Goal: Navigation & Orientation: Find specific page/section

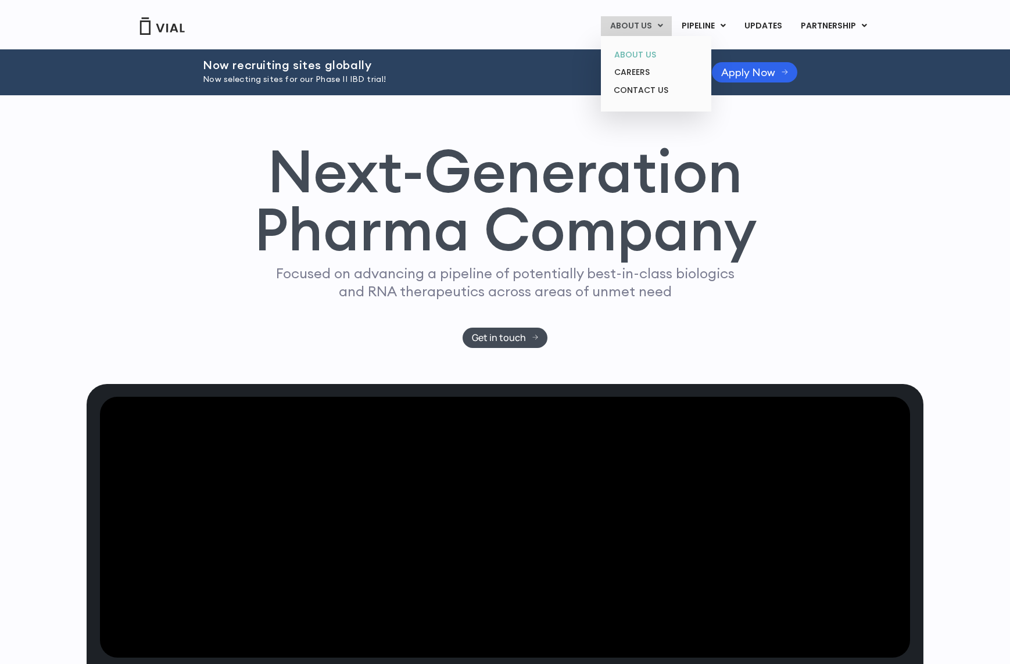
click at [634, 49] on link "ABOUT US" at bounding box center [656, 55] width 102 height 18
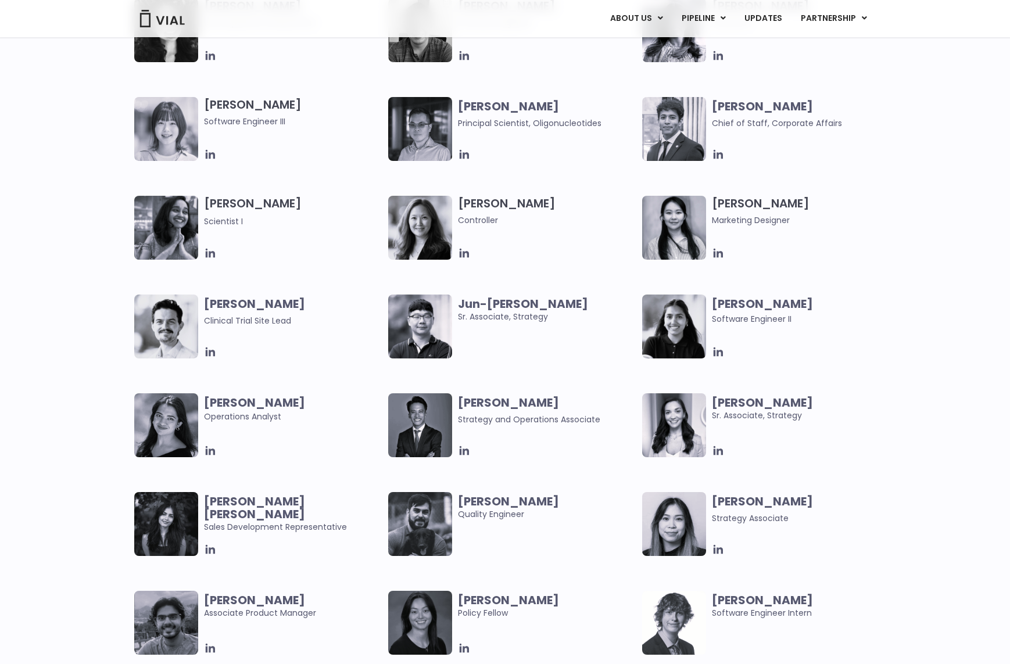
scroll to position [2006, 0]
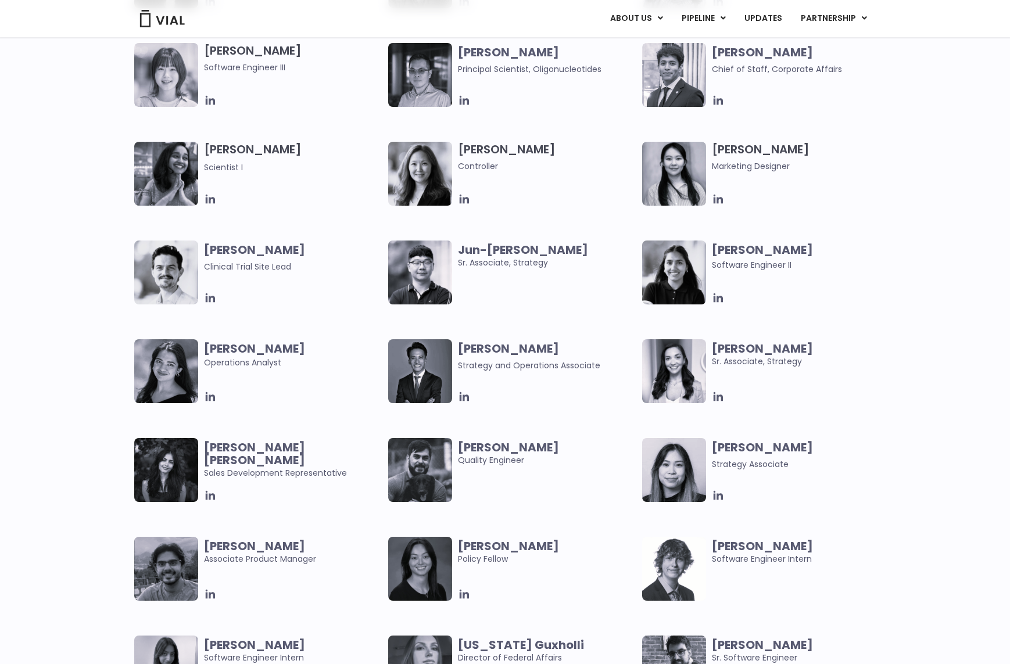
click at [184, 489] on img at bounding box center [166, 470] width 64 height 64
click at [256, 452] on b "Harman Kaur" at bounding box center [254, 453] width 101 height 29
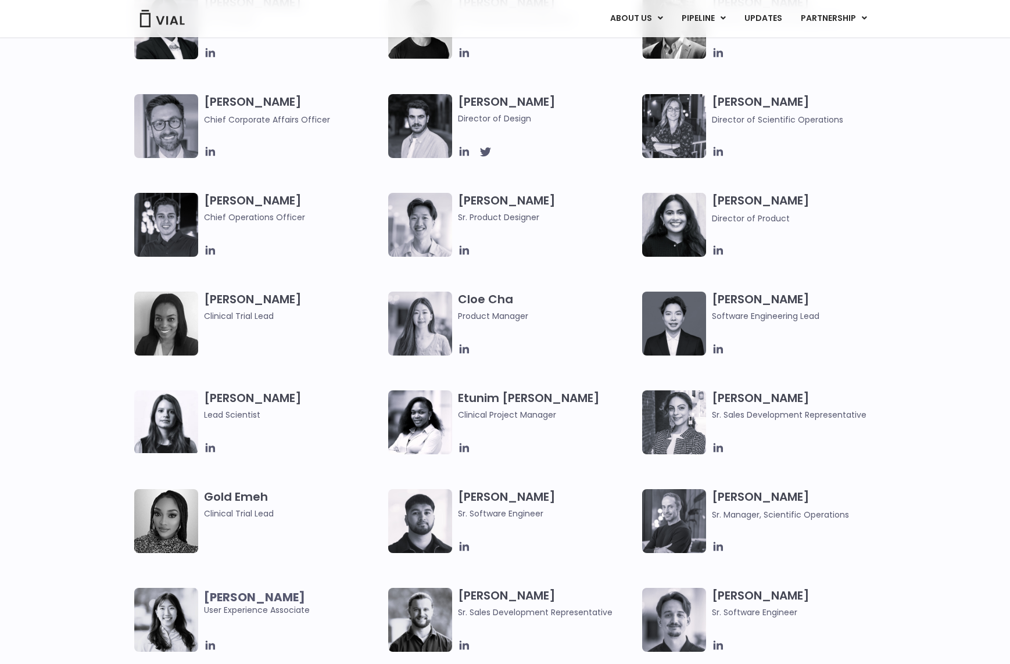
scroll to position [0, 0]
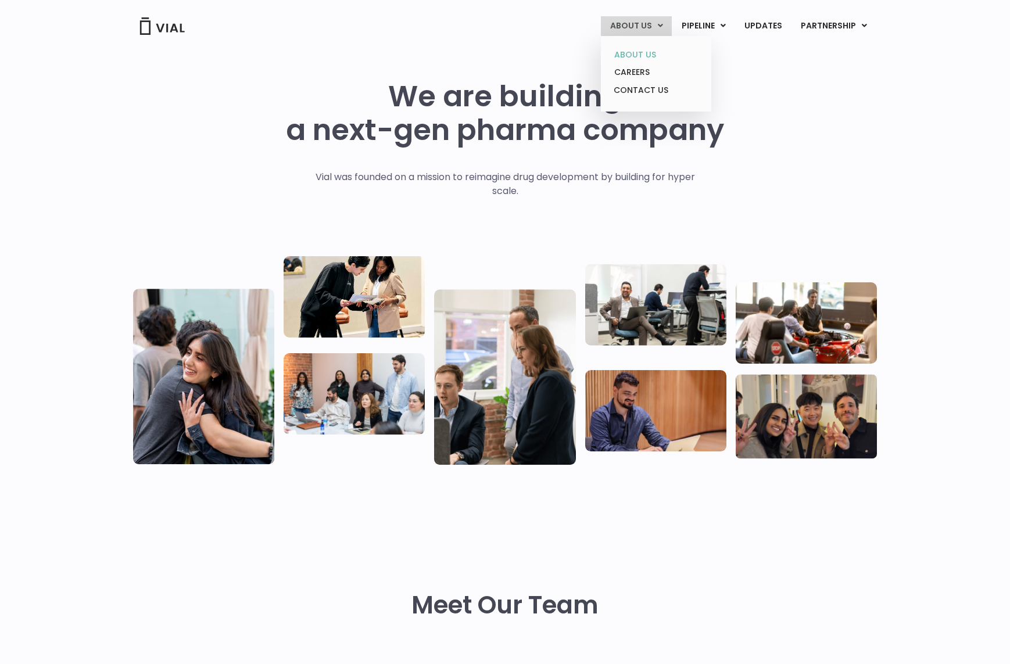
click at [637, 52] on link "ABOUT US" at bounding box center [656, 55] width 102 height 18
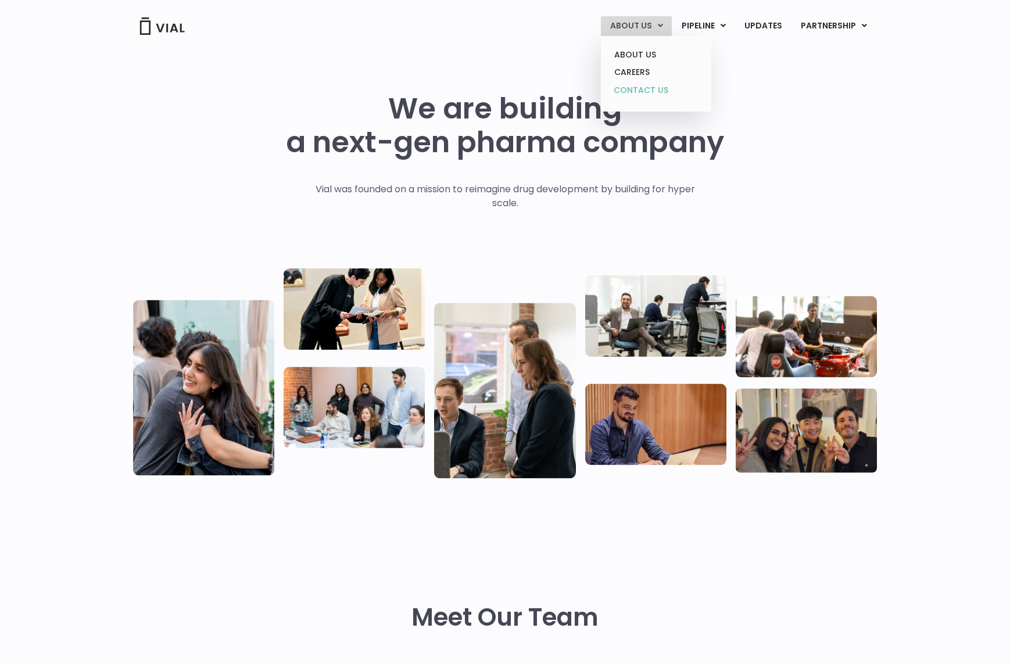
click at [651, 88] on link "CONTACT US" at bounding box center [656, 90] width 102 height 19
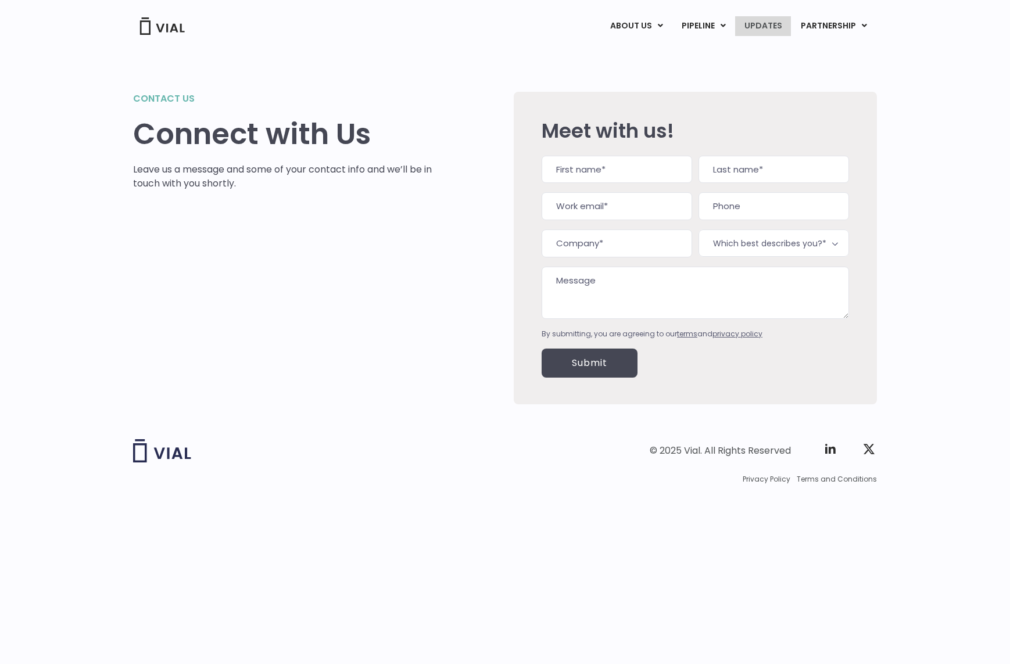
click at [756, 31] on link "UPDATES" at bounding box center [763, 26] width 56 height 20
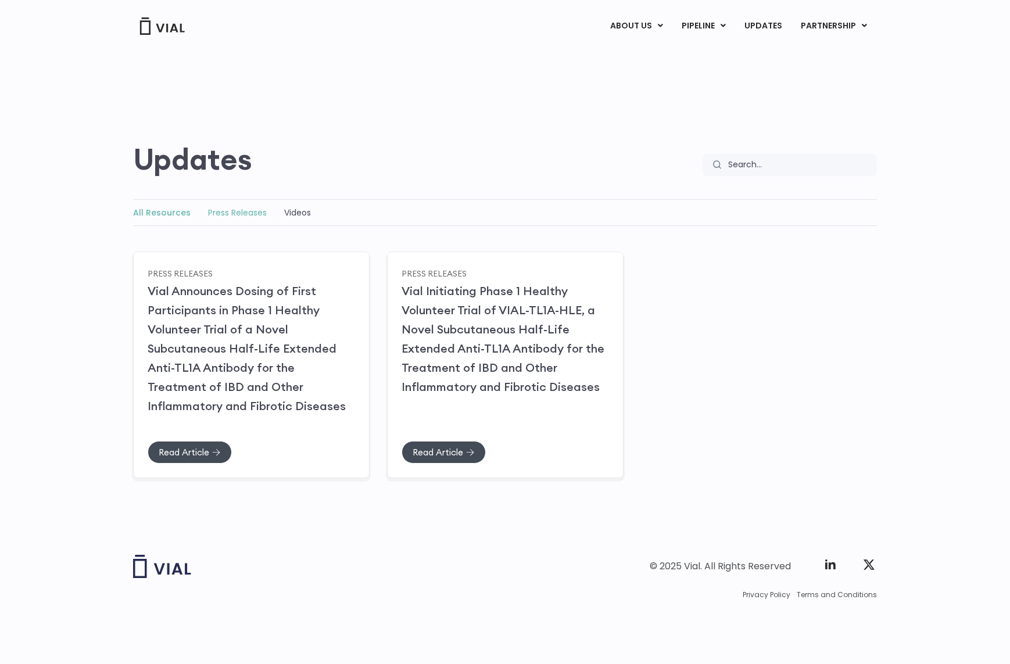
click at [236, 209] on link "Press Releases" at bounding box center [237, 213] width 59 height 12
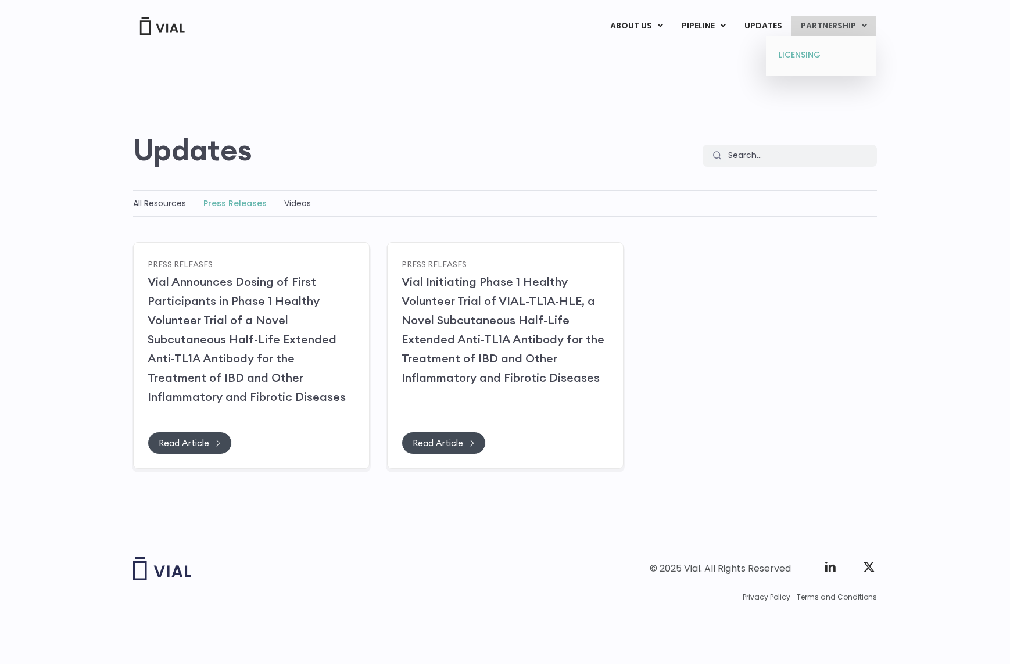
click at [799, 55] on link "LICENSING" at bounding box center [821, 55] width 102 height 19
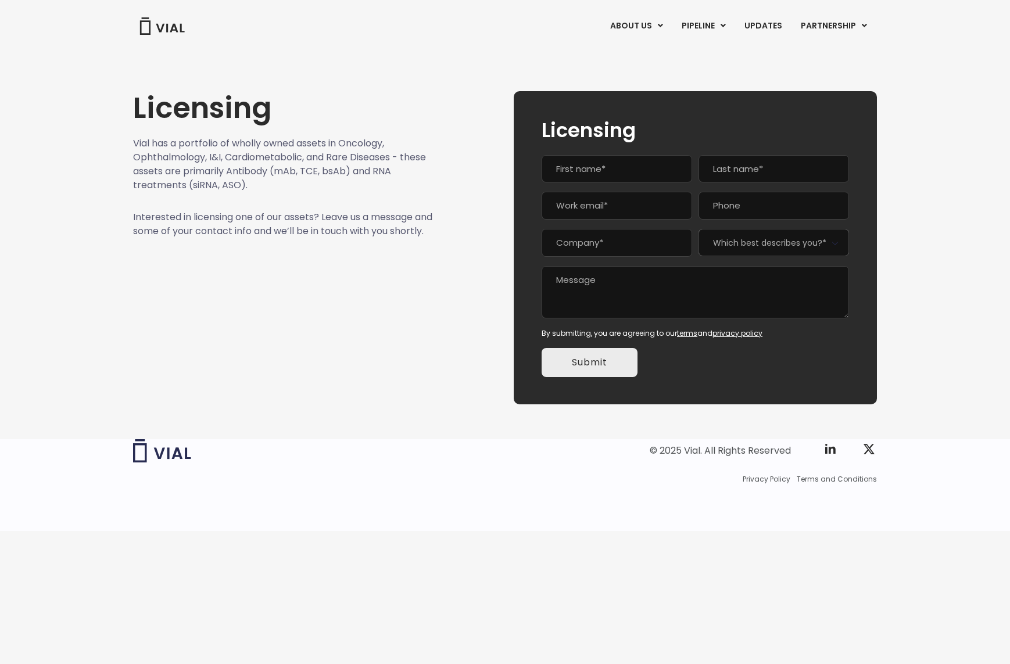
click at [163, 24] on img at bounding box center [162, 25] width 46 height 17
